Goal: Information Seeking & Learning: Learn about a topic

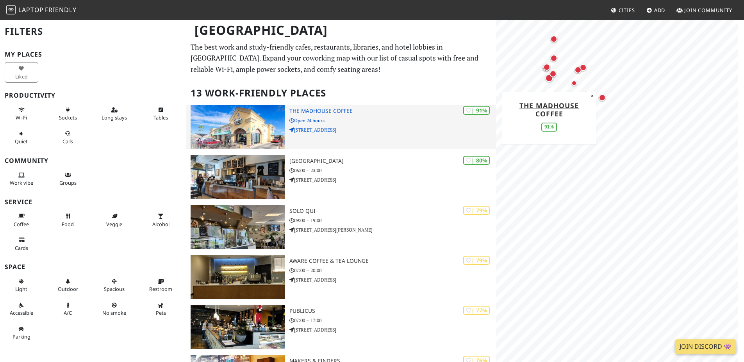
click at [332, 108] on h3 "The MadHouse Coffee" at bounding box center [393, 111] width 207 height 7
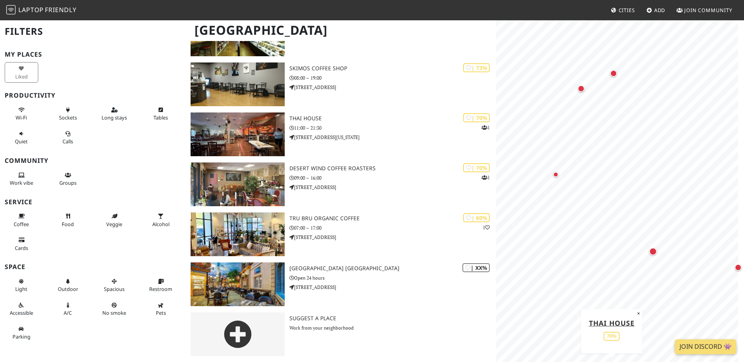
scroll to position [443, 0]
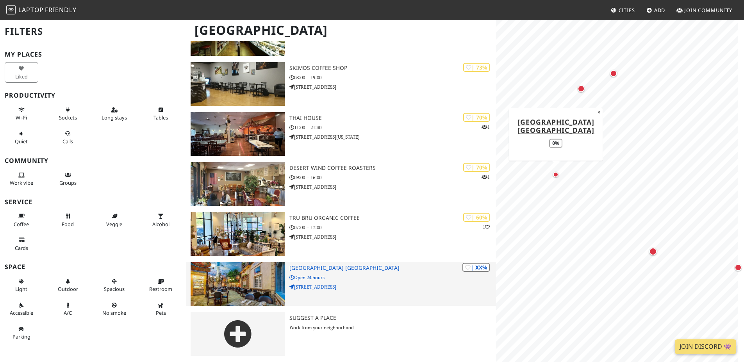
click at [306, 268] on h3 "Paris Las Vegas" at bounding box center [393, 268] width 207 height 7
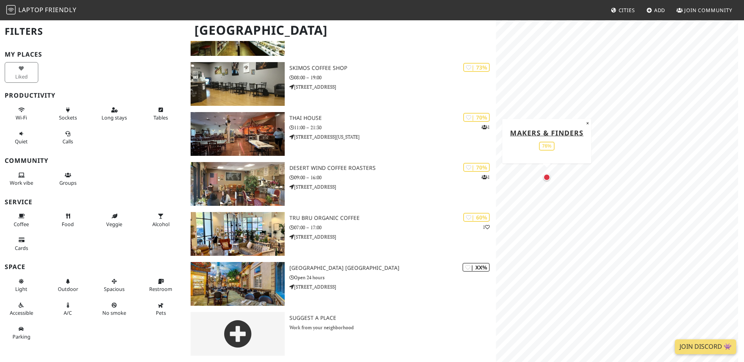
click at [364, 179] on div "Map marker" at bounding box center [547, 177] width 7 height 7
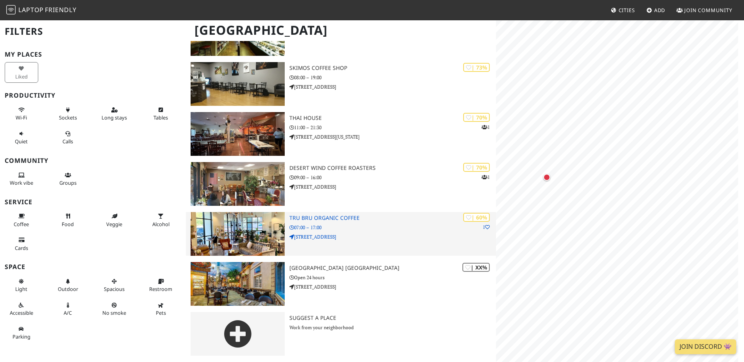
scroll to position [0, 0]
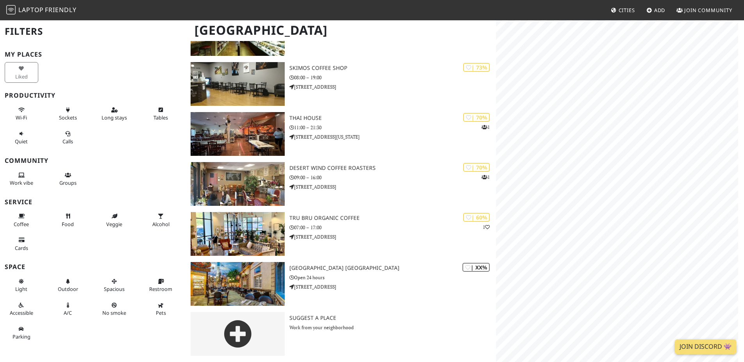
click at [364, 218] on div "MapLibre | Protomaps © OpenStreetMap Desert Wind Coffee Roasters 70% ×" at bounding box center [620, 201] width 248 height 362
click at [364, 205] on div "Map marker" at bounding box center [616, 205] width 7 height 7
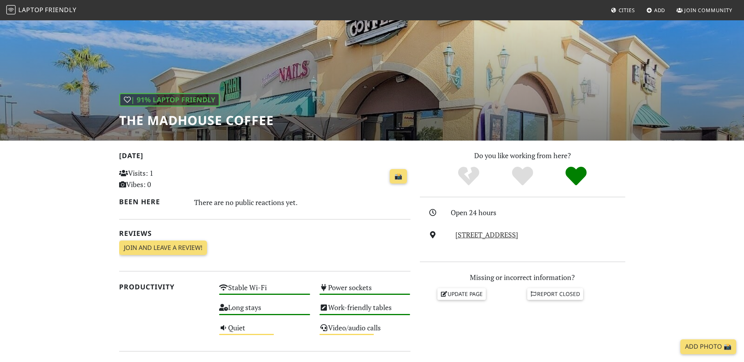
scroll to position [70, 0]
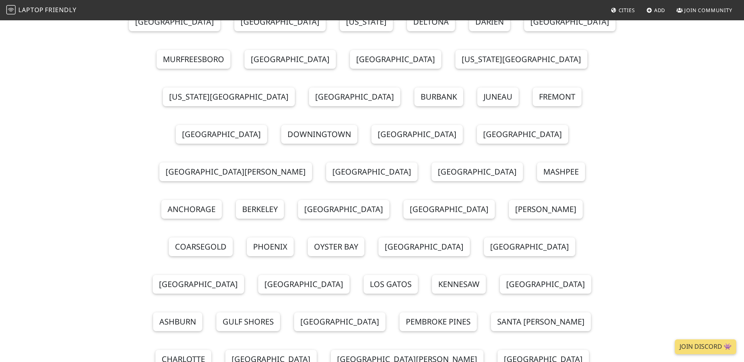
scroll to position [21, 0]
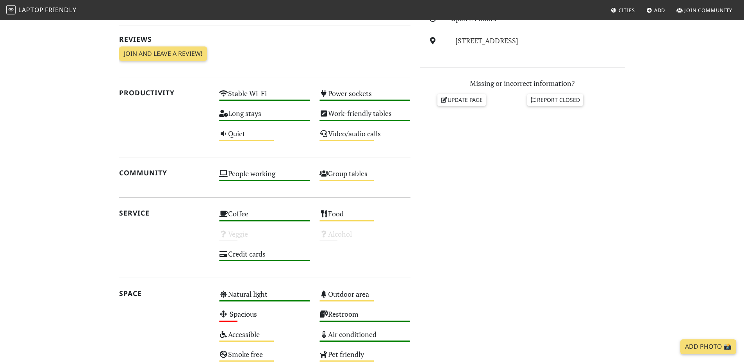
scroll to position [235, 0]
click at [358, 135] on div "Video/audio calls Medium" at bounding box center [365, 138] width 100 height 20
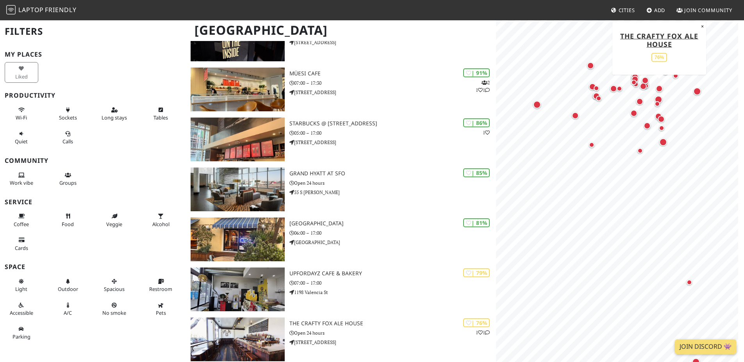
scroll to position [141, 0]
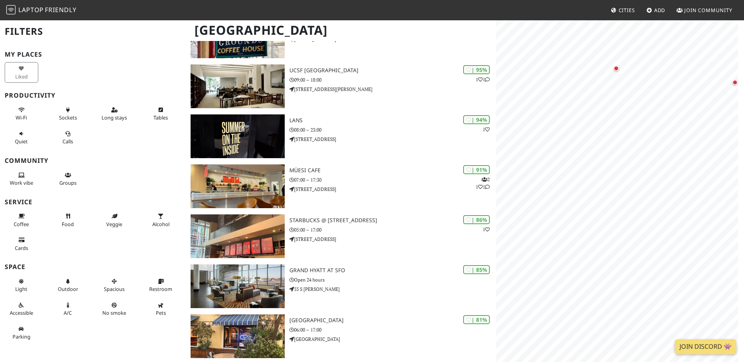
click at [744, 144] on html "Laptop Friendly Cities Add Join Community San Francisco Filters My Places Liked…" at bounding box center [372, 40] width 744 height 362
click at [632, 197] on div "Map marker" at bounding box center [632, 194] width 7 height 7
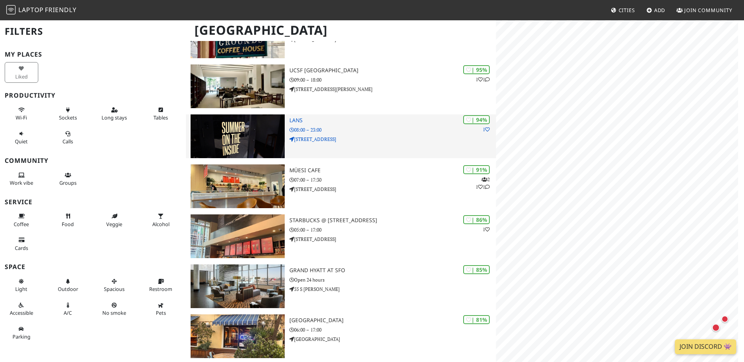
scroll to position [0, 0]
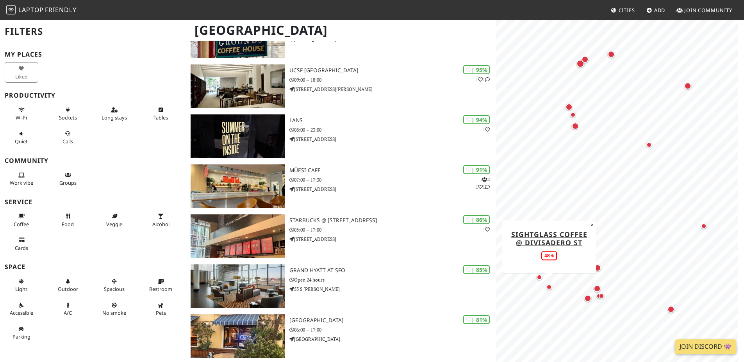
click at [549, 285] on div "Map marker" at bounding box center [549, 286] width 5 height 5
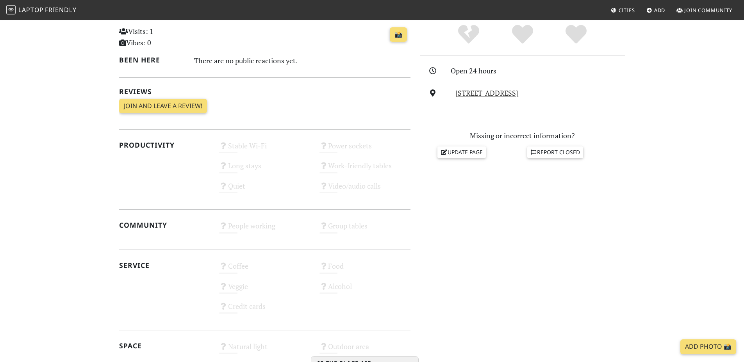
scroll to position [70, 0]
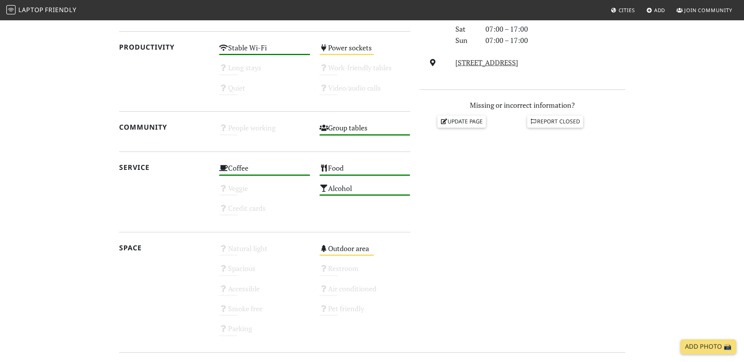
scroll to position [211, 0]
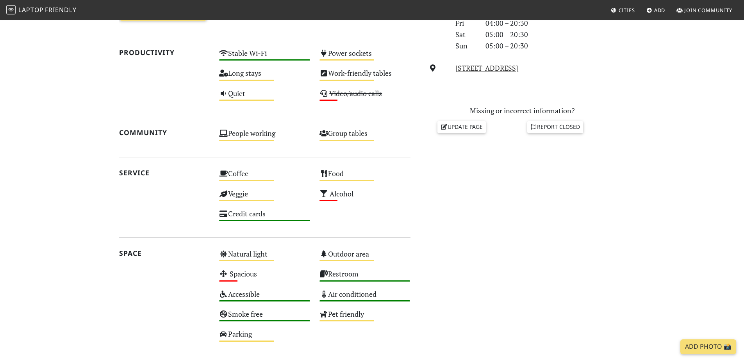
scroll to position [352, 0]
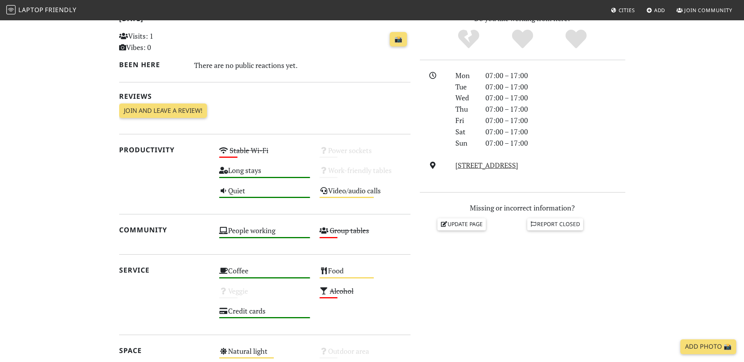
scroll to position [95, 0]
